Goal: Task Accomplishment & Management: Manage account settings

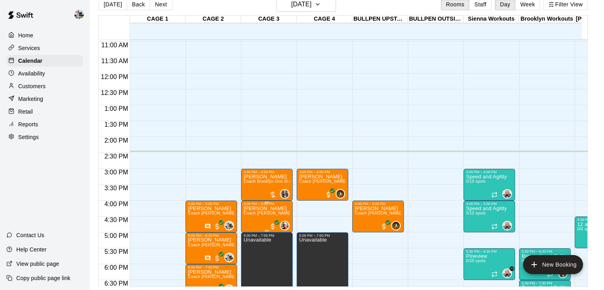
scroll to position [360, 0]
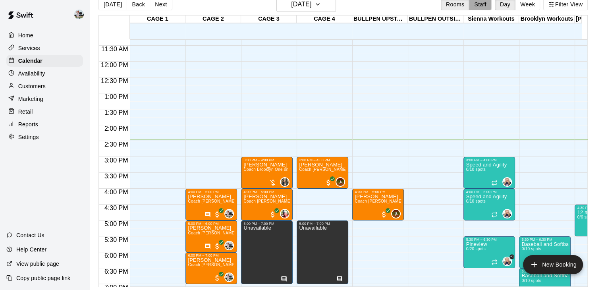
click at [486, 2] on button "Staff" at bounding box center [480, 4] width 23 height 12
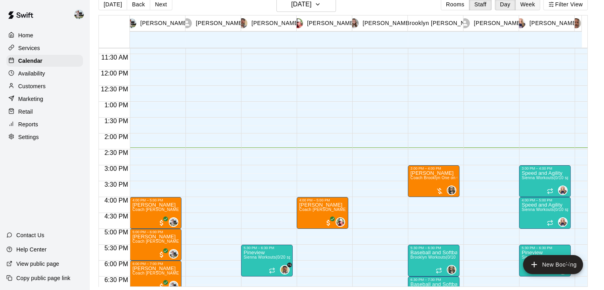
click at [526, 5] on button "Week" at bounding box center [527, 4] width 25 height 12
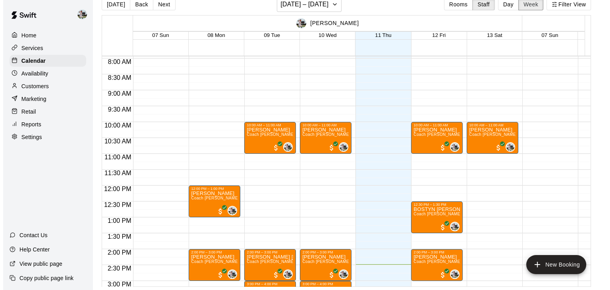
scroll to position [243, 0]
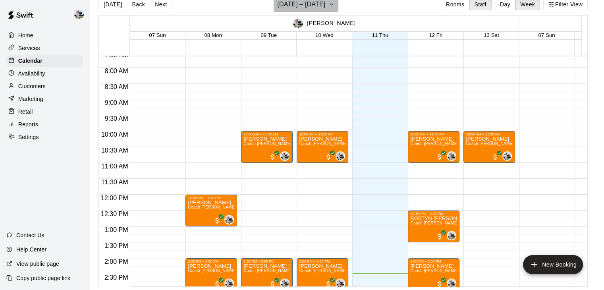
click at [338, 6] on button "[DATE] – [DATE]" at bounding box center [306, 4] width 65 height 15
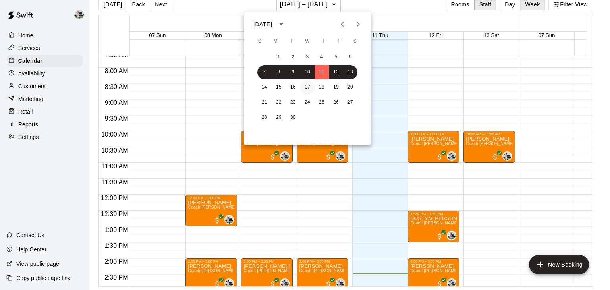
click at [304, 81] on button "17" at bounding box center [307, 87] width 14 height 14
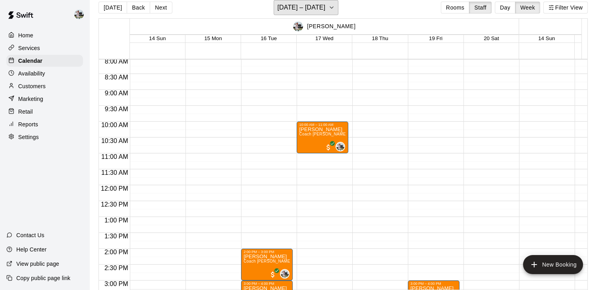
scroll to position [257, 0]
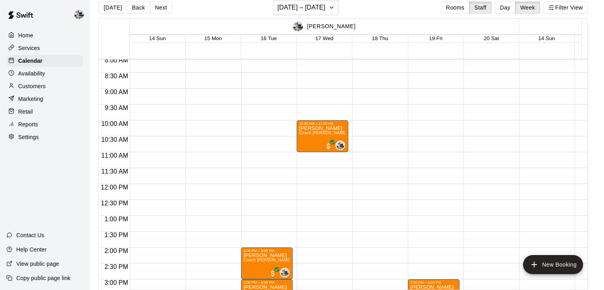
click at [54, 79] on div "Availability" at bounding box center [44, 73] width 77 height 12
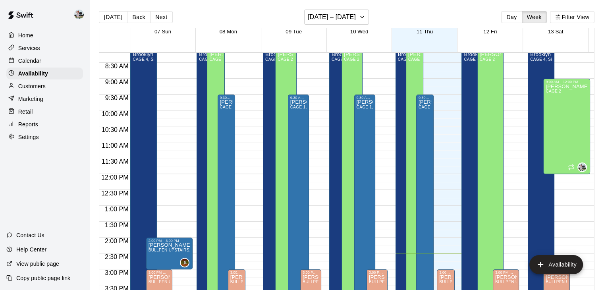
scroll to position [260, 0]
click at [36, 46] on p "Services" at bounding box center [29, 48] width 22 height 8
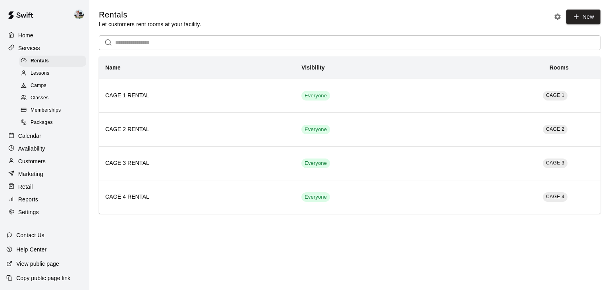
click at [42, 126] on span "Packages" at bounding box center [42, 123] width 22 height 8
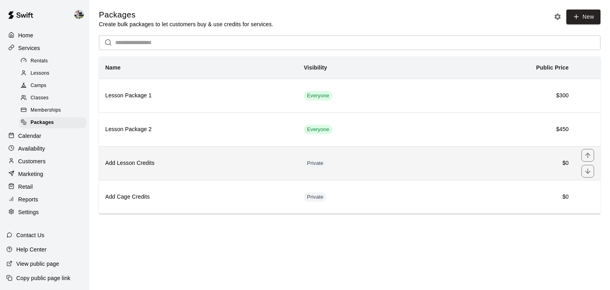
click at [146, 163] on h6 "Add Lesson Credits" at bounding box center [198, 163] width 186 height 9
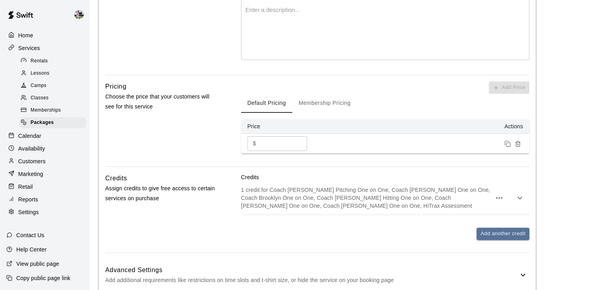
scroll to position [218, 0]
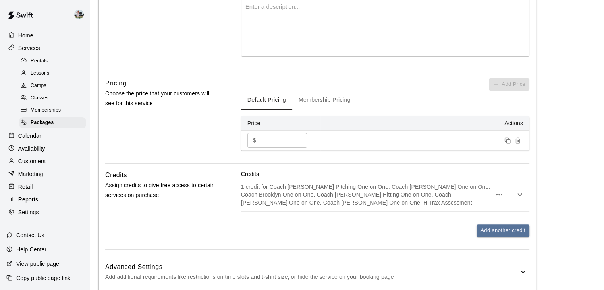
click at [320, 102] on button "Membership Pricing" at bounding box center [324, 100] width 65 height 19
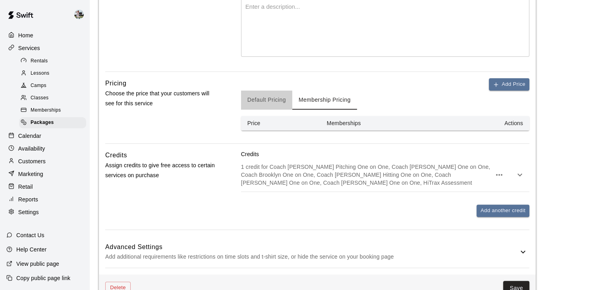
click at [280, 95] on button "Default Pricing" at bounding box center [266, 100] width 51 height 19
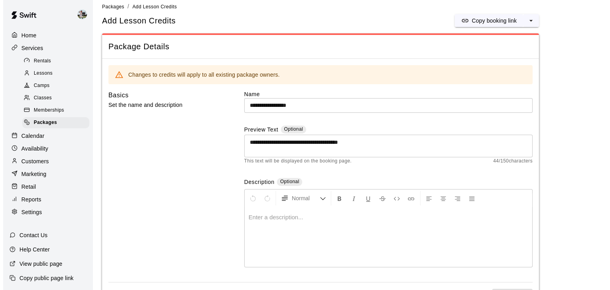
scroll to position [0, 0]
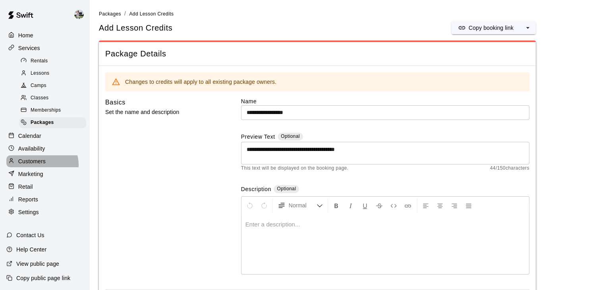
click at [40, 165] on p "Customers" at bounding box center [31, 161] width 27 height 8
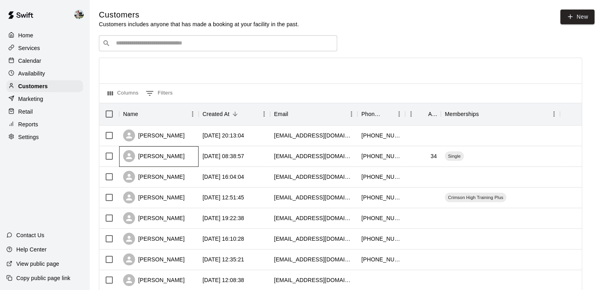
click at [175, 157] on div "[PERSON_NAME]" at bounding box center [158, 156] width 79 height 21
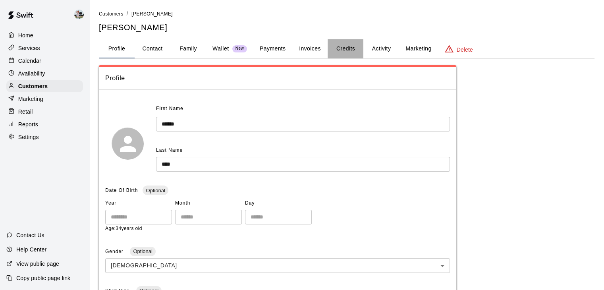
click at [348, 50] on button "Credits" at bounding box center [345, 48] width 36 height 19
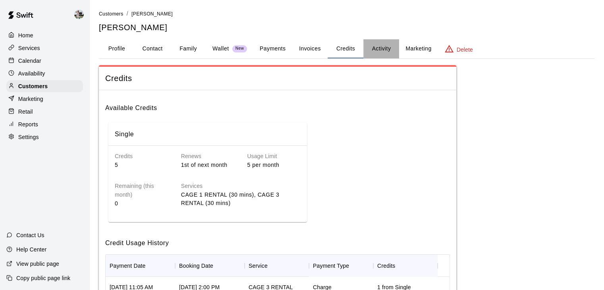
click at [380, 46] on button "Activity" at bounding box center [381, 48] width 36 height 19
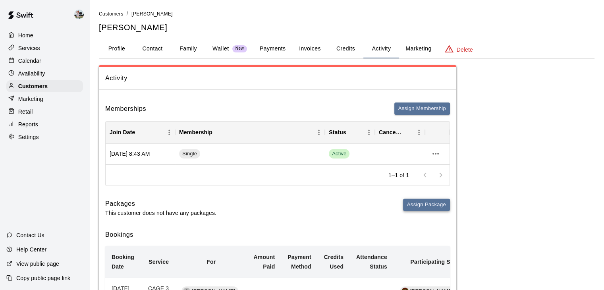
click at [409, 208] on button "Assign Package" at bounding box center [426, 204] width 47 height 12
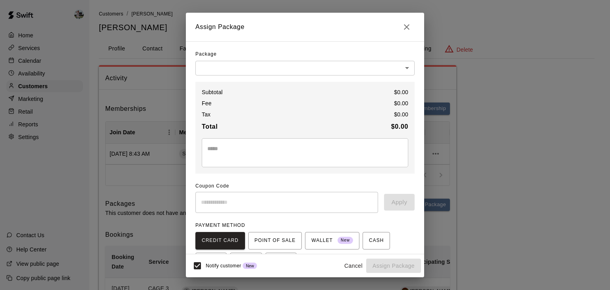
click at [259, 66] on body "Home Services Calendar Availability Customers Marketing Retail Reports Settings…" at bounding box center [305, 263] width 610 height 526
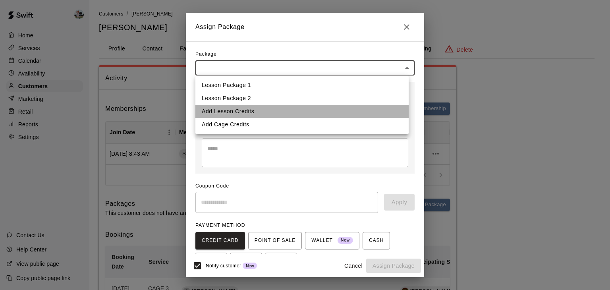
click at [244, 110] on li "Add Lesson Credits" at bounding box center [301, 111] width 213 height 13
type input "**********"
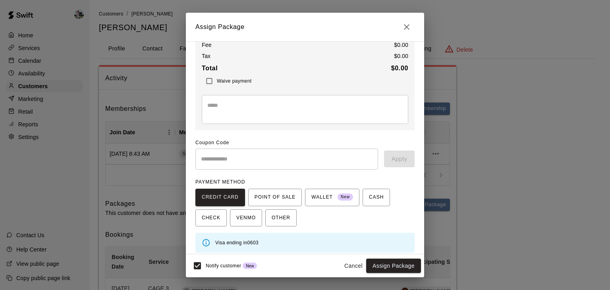
scroll to position [63, 0]
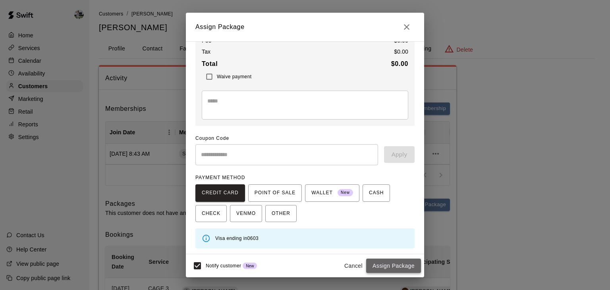
click at [395, 266] on button "Assign Package" at bounding box center [393, 265] width 55 height 15
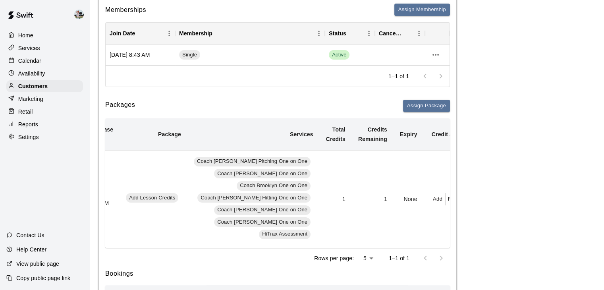
scroll to position [0, 29]
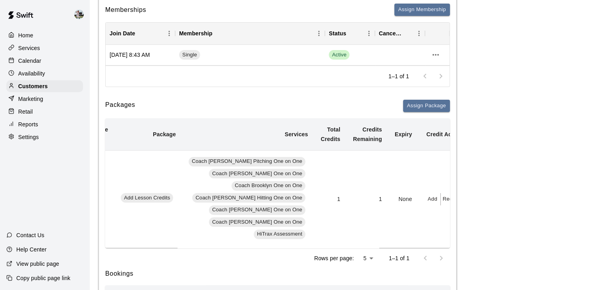
click at [441, 201] on button "Redeem" at bounding box center [453, 199] width 24 height 12
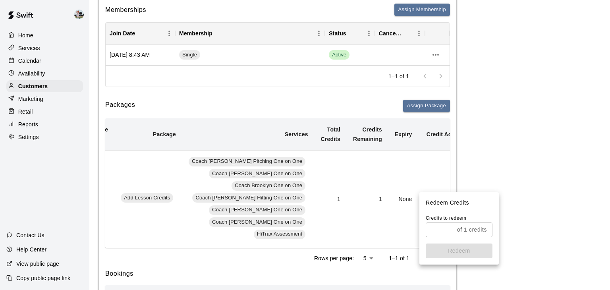
click at [399, 214] on div at bounding box center [305, 145] width 610 height 290
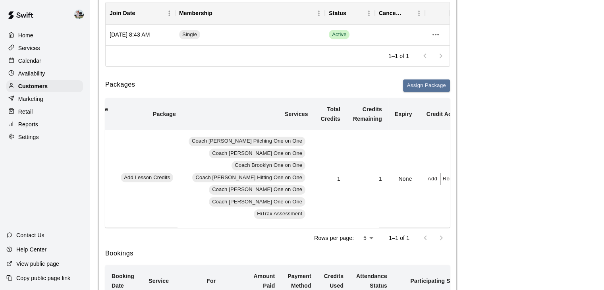
scroll to position [120, 0]
click at [357, 177] on td "1" at bounding box center [368, 178] width 42 height 98
click at [359, 177] on td "1" at bounding box center [368, 178] width 42 height 98
click at [441, 173] on button "Redeem" at bounding box center [453, 178] width 24 height 12
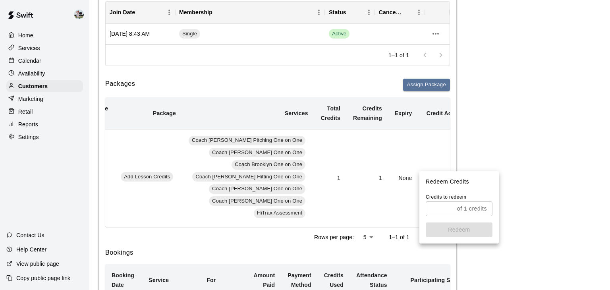
click at [445, 207] on input "text" at bounding box center [440, 208] width 28 height 15
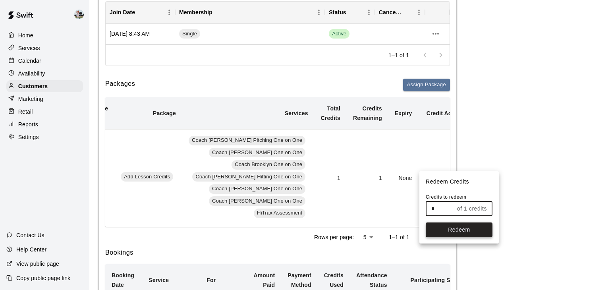
type input "*"
click at [458, 230] on button "Redeem" at bounding box center [459, 229] width 67 height 15
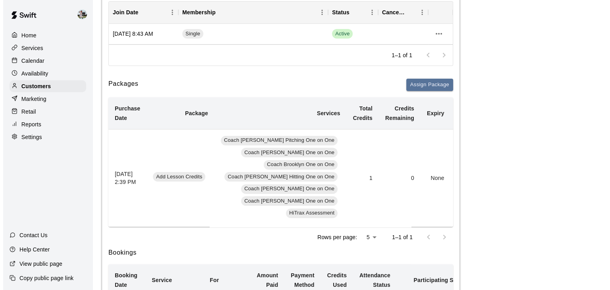
scroll to position [0, 0]
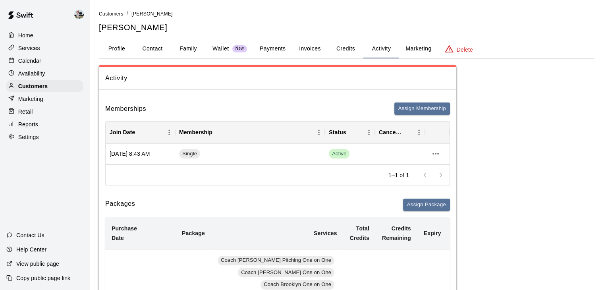
click at [37, 50] on p "Services" at bounding box center [29, 48] width 22 height 8
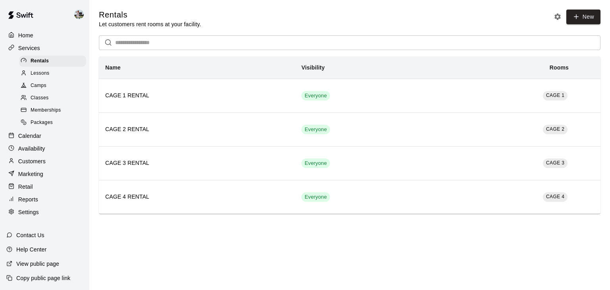
click at [44, 127] on span "Packages" at bounding box center [42, 123] width 22 height 8
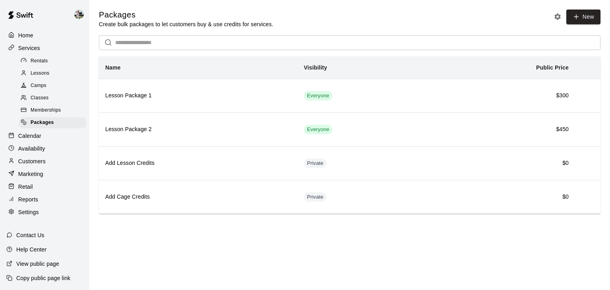
click at [31, 167] on div "Customers" at bounding box center [44, 161] width 77 height 12
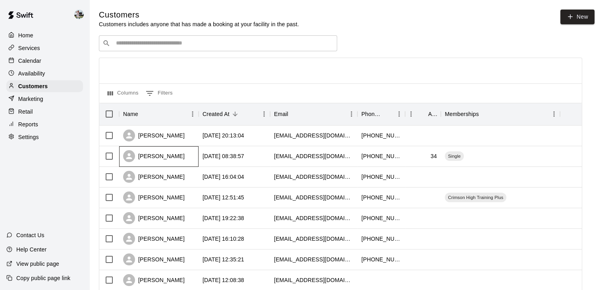
click at [162, 156] on div "[PERSON_NAME]" at bounding box center [154, 156] width 62 height 12
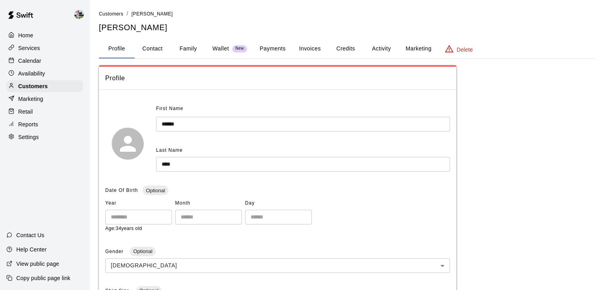
click at [346, 46] on button "Credits" at bounding box center [345, 48] width 36 height 19
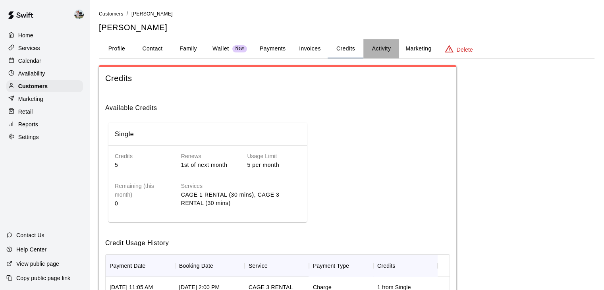
click at [378, 49] on button "Activity" at bounding box center [381, 48] width 36 height 19
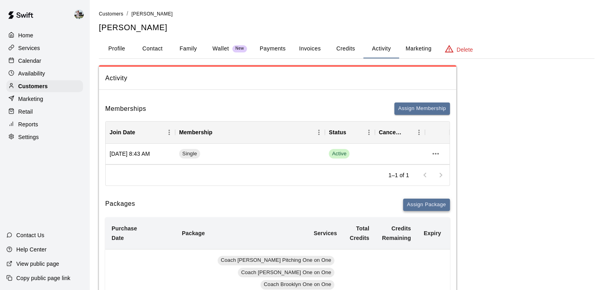
click at [410, 204] on button "Assign Package" at bounding box center [426, 204] width 47 height 12
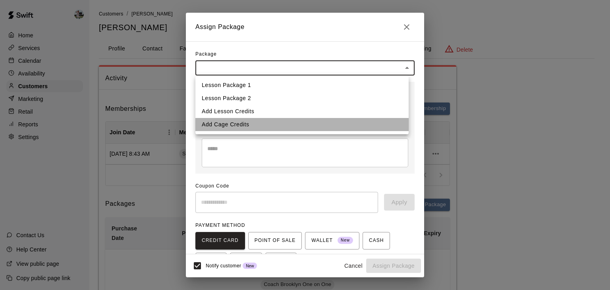
click at [256, 123] on li "Add Cage Credits" at bounding box center [301, 124] width 213 height 13
type input "**********"
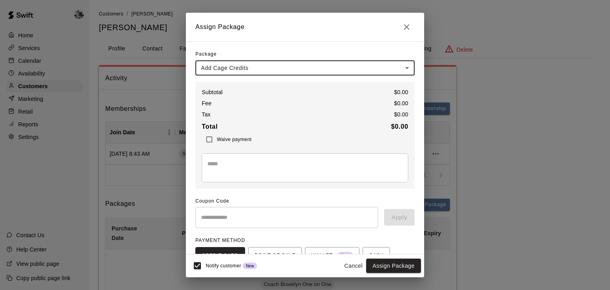
scroll to position [63, 0]
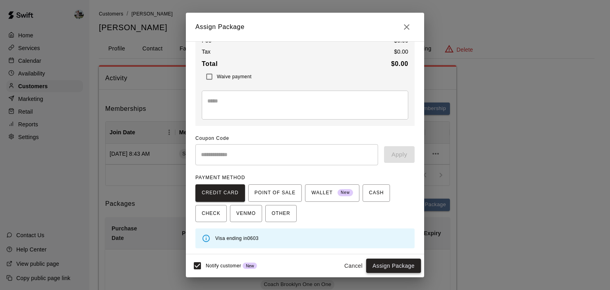
click at [382, 269] on button "Assign Package" at bounding box center [393, 265] width 55 height 15
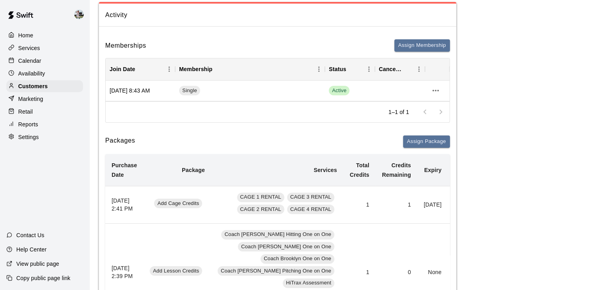
scroll to position [64, 0]
click at [454, 210] on button "Add" at bounding box center [462, 204] width 16 height 12
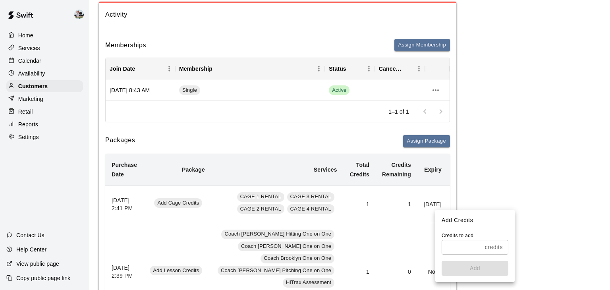
click at [472, 247] on input "text" at bounding box center [461, 247] width 40 height 15
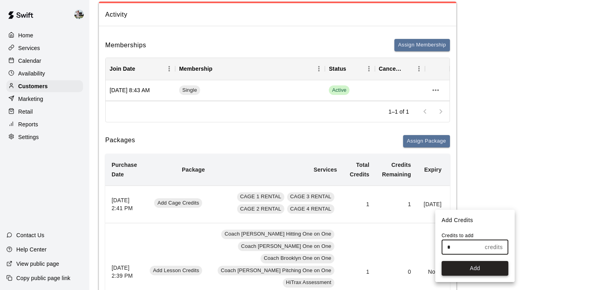
type input "*"
click at [472, 265] on button "Add" at bounding box center [474, 268] width 67 height 15
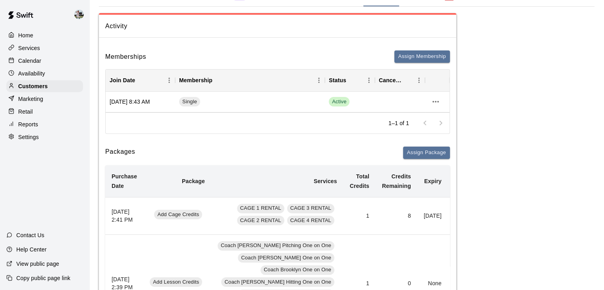
scroll to position [0, 0]
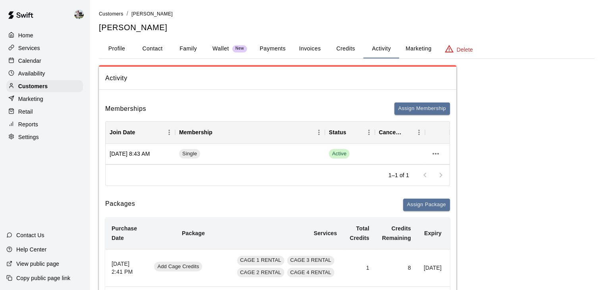
click at [275, 50] on button "Payments" at bounding box center [272, 48] width 39 height 19
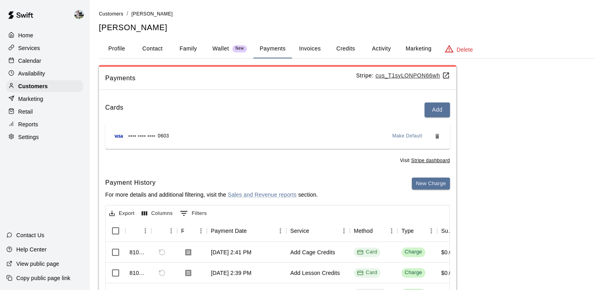
click at [343, 45] on button "Credits" at bounding box center [345, 48] width 36 height 19
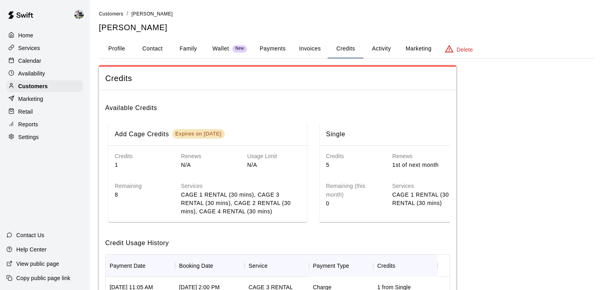
click at [377, 46] on button "Activity" at bounding box center [381, 48] width 36 height 19
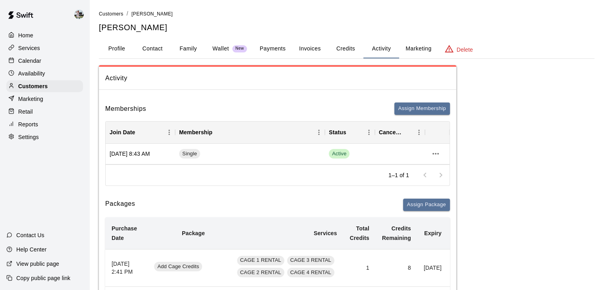
click at [280, 52] on button "Payments" at bounding box center [272, 48] width 39 height 19
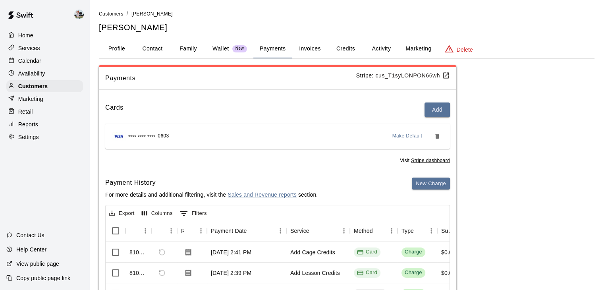
click at [437, 164] on span "Visit Stripe dashboard" at bounding box center [425, 161] width 50 height 8
click at [427, 182] on button "New Charge" at bounding box center [431, 183] width 38 height 12
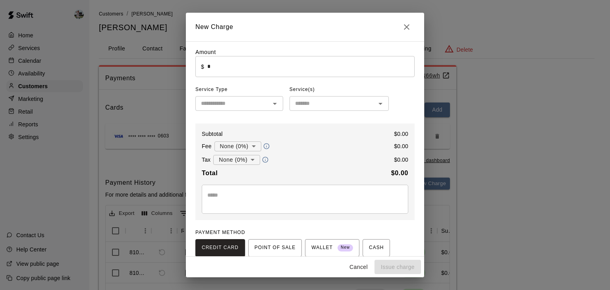
click at [210, 70] on input "*" at bounding box center [310, 66] width 207 height 21
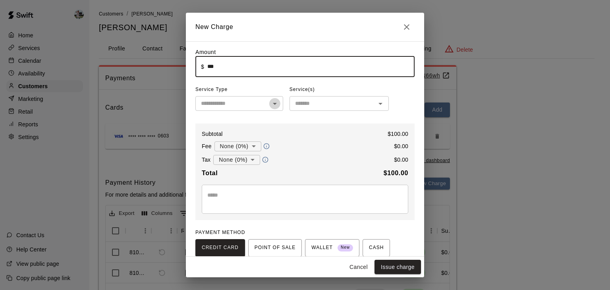
click at [270, 107] on icon "Open" at bounding box center [275, 104] width 10 height 10
type input "******"
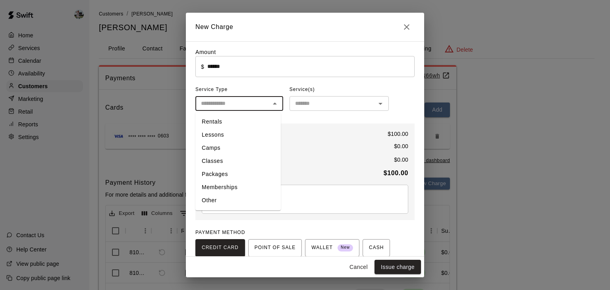
click at [240, 122] on li "Rentals" at bounding box center [237, 121] width 85 height 13
type input "*******"
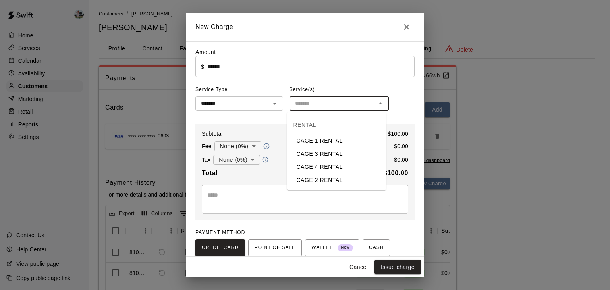
click at [309, 105] on input "text" at bounding box center [332, 103] width 81 height 10
click at [334, 89] on div "Service(s)" at bounding box center [338, 89] width 99 height 13
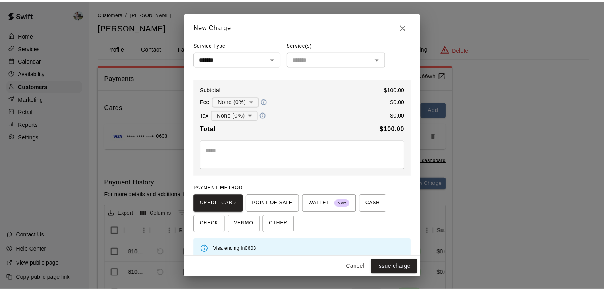
scroll to position [54, 0]
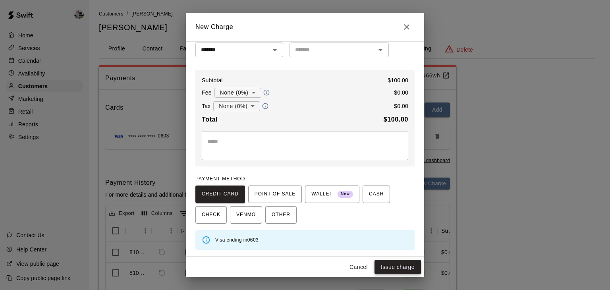
click at [397, 266] on button "Issue charge" at bounding box center [397, 267] width 46 height 15
type input "*"
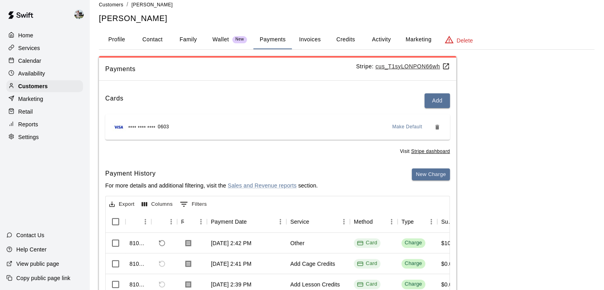
scroll to position [0, 0]
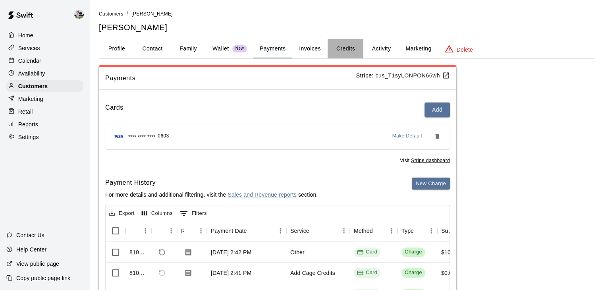
click at [345, 50] on button "Credits" at bounding box center [345, 48] width 36 height 19
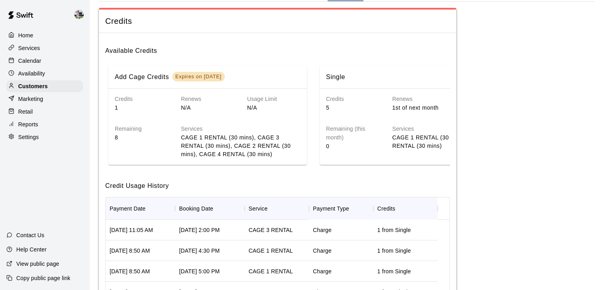
scroll to position [57, 0]
